Goal: Answer question/provide support: Answer question/provide support

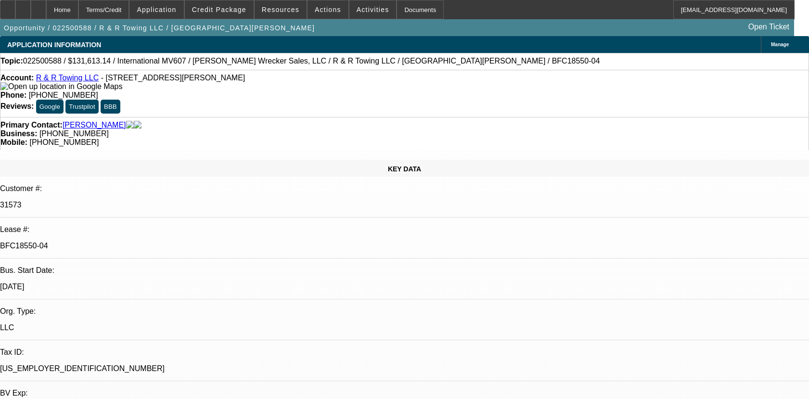
select select "0"
select select "2"
select select "0"
select select "6"
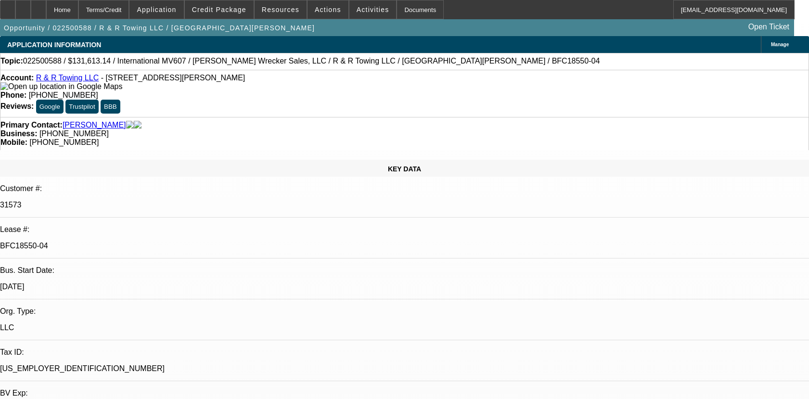
select select "0"
select select "6"
select select "0"
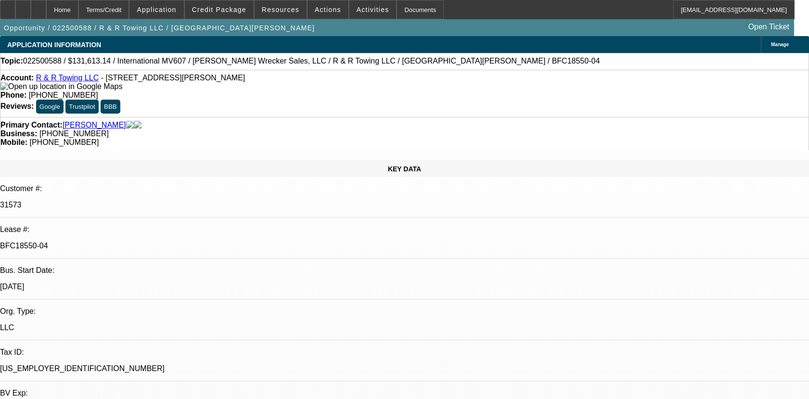
select select "0"
select select "2"
select select "0"
select select "6"
select select "0"
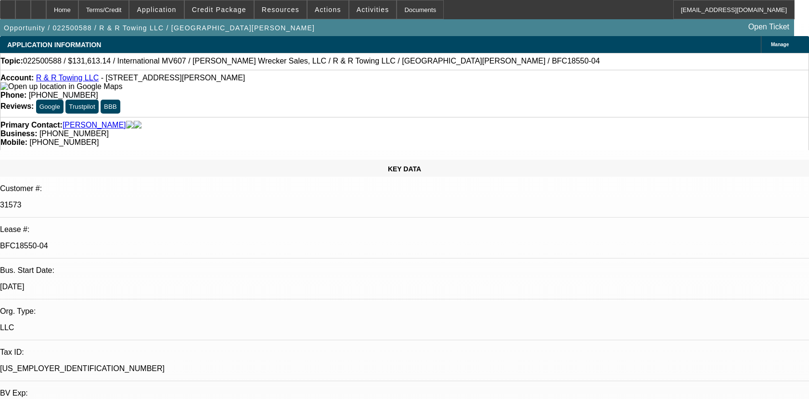
select select "0"
select select "6"
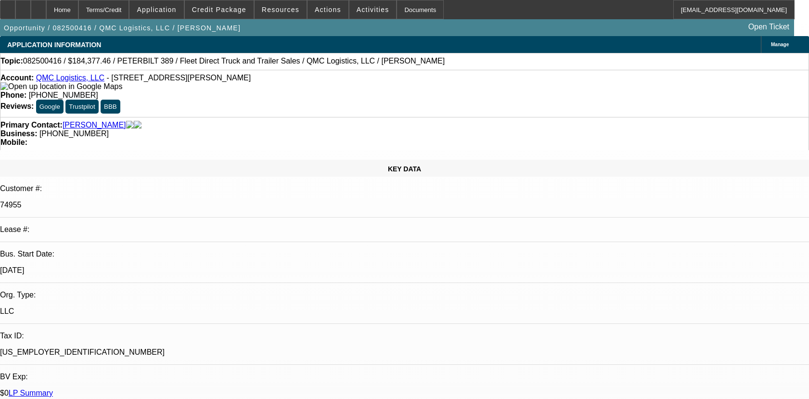
select select "0"
select select "2"
select select "0.1"
select select "4"
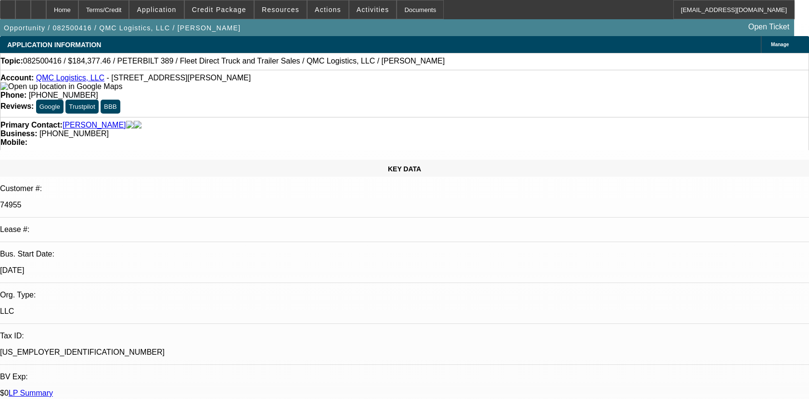
type textarea "01- PAID OFF DEAL, GOOD PAY HISTORY/02- DISCOUNTED TO FINPAC, PAID OK EXCEPT 1 …"
radio input "false"
radio input "true"
